Goal: Task Accomplishment & Management: Use online tool/utility

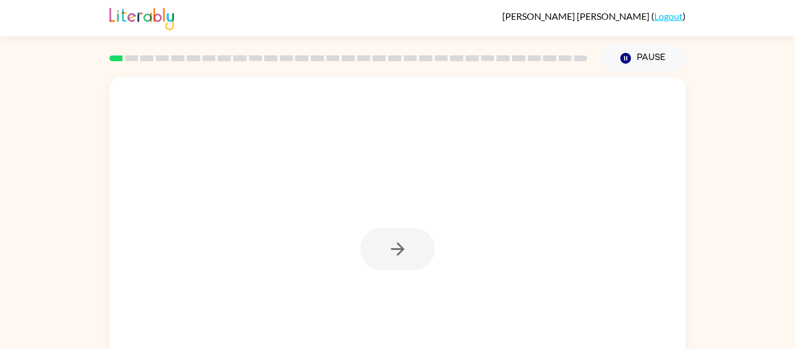
scroll to position [61, 0]
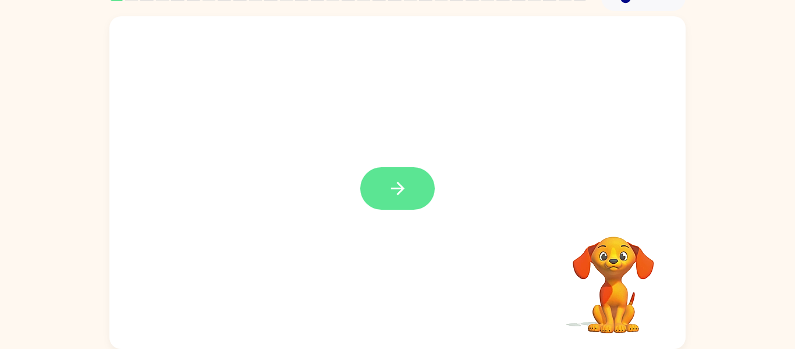
click at [399, 182] on icon "button" at bounding box center [398, 188] width 20 height 20
click at [403, 279] on div at bounding box center [397, 289] width 553 height 95
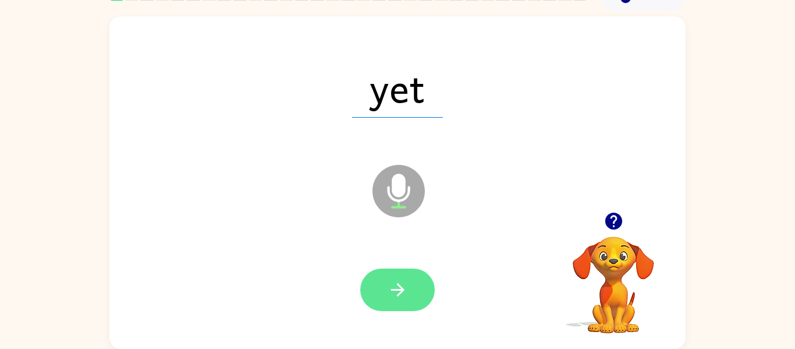
click at [407, 288] on icon "button" at bounding box center [398, 289] width 20 height 20
click at [411, 283] on button "button" at bounding box center [397, 289] width 74 height 42
click at [414, 284] on button "button" at bounding box center [397, 289] width 74 height 42
click at [390, 292] on icon "button" at bounding box center [398, 289] width 20 height 20
click at [417, 287] on button "button" at bounding box center [397, 289] width 74 height 42
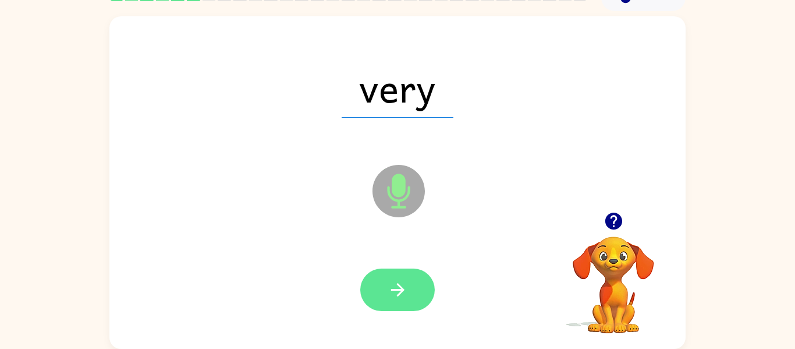
click at [409, 283] on button "button" at bounding box center [397, 289] width 74 height 42
click at [418, 282] on button "button" at bounding box center [397, 289] width 74 height 42
click at [415, 294] on button "button" at bounding box center [397, 289] width 74 height 42
click at [397, 285] on icon "button" at bounding box center [398, 289] width 20 height 20
click at [422, 286] on button "button" at bounding box center [397, 289] width 74 height 42
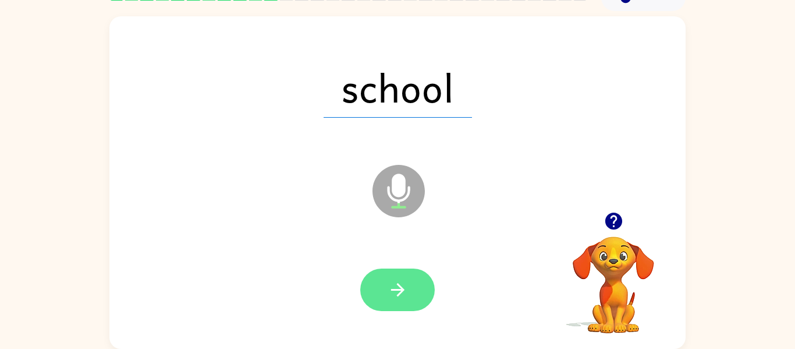
click at [403, 279] on icon "button" at bounding box center [398, 289] width 20 height 20
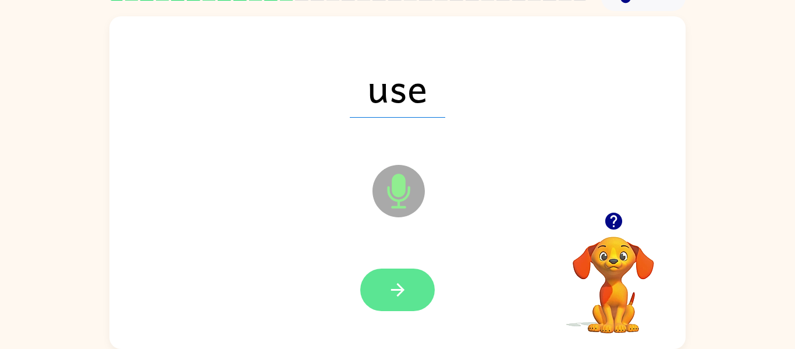
click at [426, 286] on button "button" at bounding box center [397, 289] width 74 height 42
click at [427, 280] on button "button" at bounding box center [397, 289] width 74 height 42
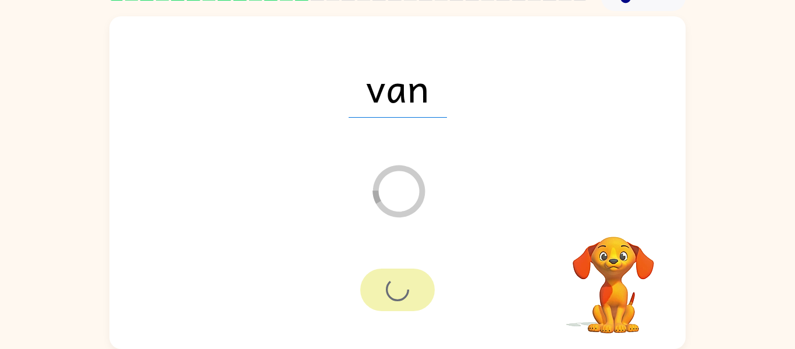
click at [427, 280] on div at bounding box center [397, 289] width 74 height 42
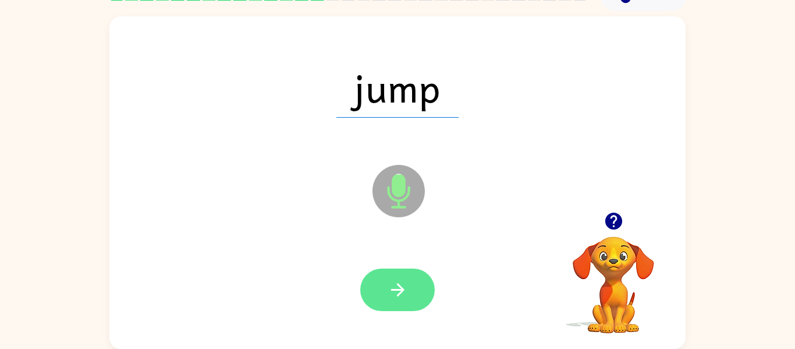
click at [398, 276] on button "button" at bounding box center [397, 289] width 74 height 42
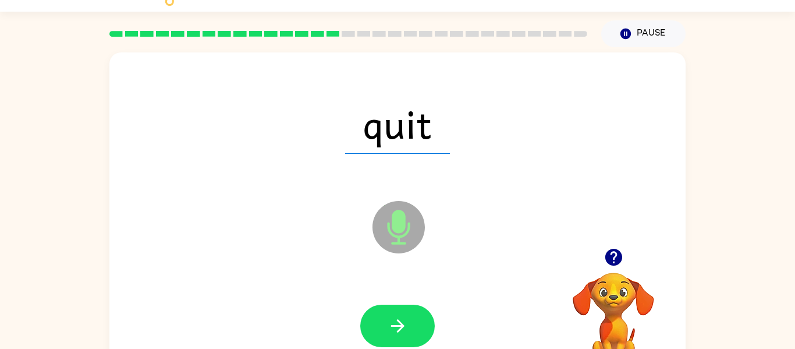
scroll to position [18, 0]
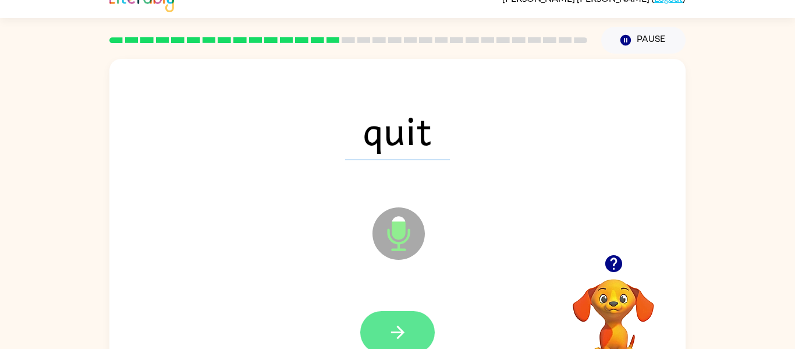
click at [420, 324] on button "button" at bounding box center [397, 332] width 74 height 42
click at [411, 327] on button "button" at bounding box center [397, 332] width 74 height 42
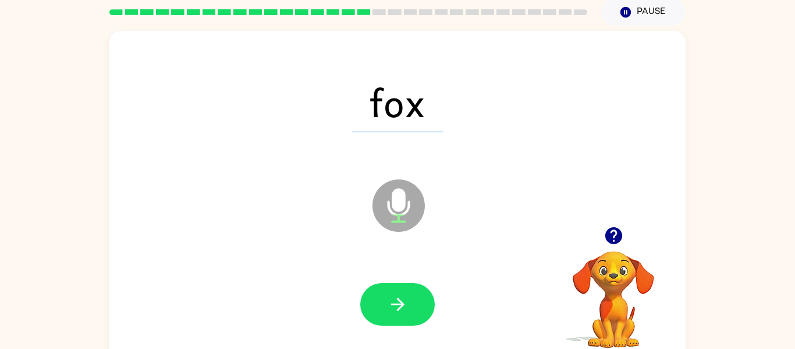
scroll to position [47, 0]
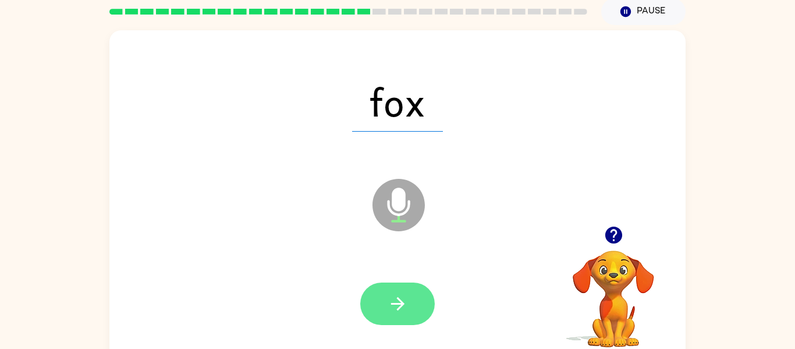
click at [390, 308] on icon "button" at bounding box center [398, 303] width 20 height 20
click at [406, 306] on icon "button" at bounding box center [398, 303] width 20 height 20
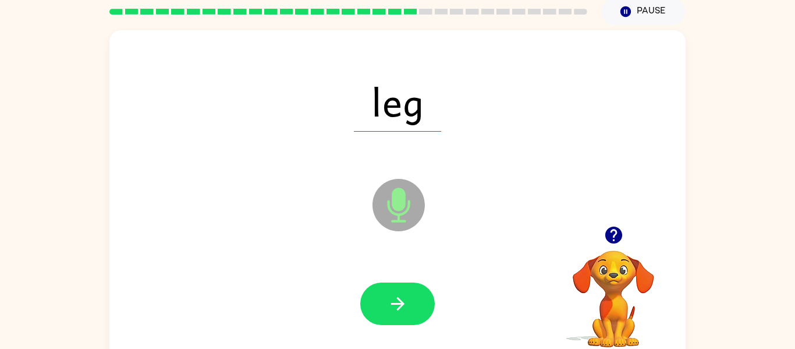
click at [482, 314] on div at bounding box center [397, 303] width 553 height 95
click at [413, 286] on button "button" at bounding box center [397, 303] width 74 height 42
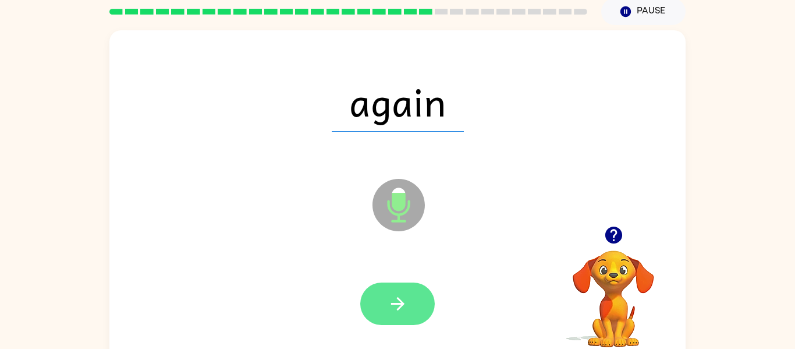
click at [417, 296] on button "button" at bounding box center [397, 303] width 74 height 42
click at [414, 302] on button "button" at bounding box center [397, 303] width 74 height 42
click at [420, 294] on button "button" at bounding box center [397, 303] width 74 height 42
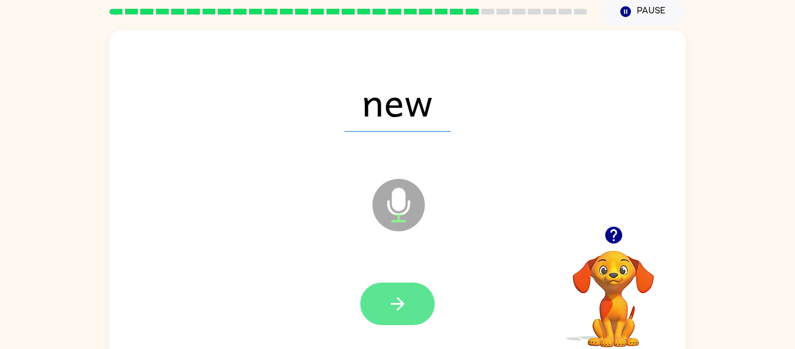
click at [403, 290] on button "button" at bounding box center [397, 303] width 74 height 42
click at [408, 300] on button "button" at bounding box center [397, 303] width 74 height 42
click at [401, 306] on icon "button" at bounding box center [398, 303] width 20 height 20
click at [413, 304] on button "button" at bounding box center [397, 303] width 74 height 42
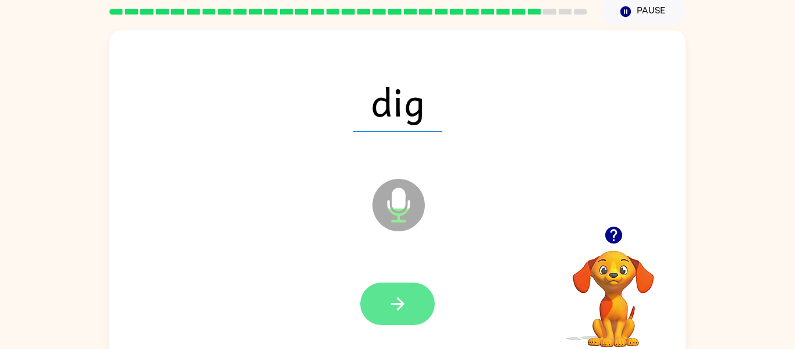
click at [426, 300] on button "button" at bounding box center [397, 303] width 74 height 42
click at [420, 304] on button "button" at bounding box center [397, 303] width 74 height 42
click at [424, 303] on button "button" at bounding box center [397, 303] width 74 height 42
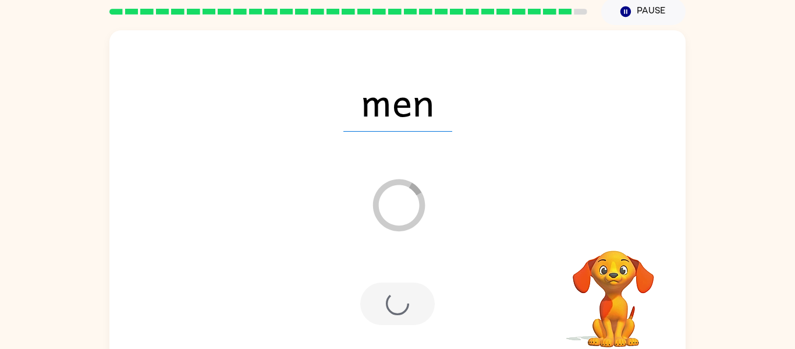
scroll to position [36, 0]
